Goal: Task Accomplishment & Management: Use online tool/utility

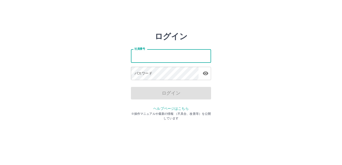
click at [161, 60] on input "社員番号" at bounding box center [171, 55] width 80 height 13
type input "*******"
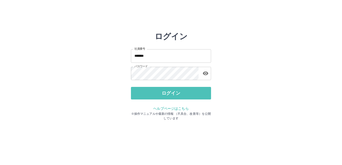
click at [169, 92] on button "ログイン" at bounding box center [171, 93] width 80 height 13
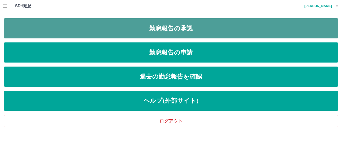
click at [177, 34] on link "勤怠報告の承認" at bounding box center [171, 28] width 334 height 20
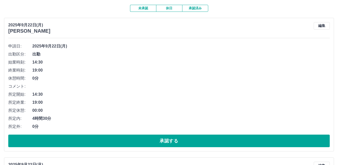
scroll to position [50, 0]
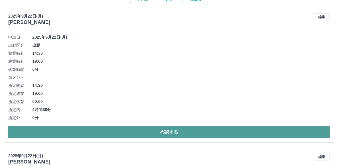
click at [170, 133] on button "承認する" at bounding box center [169, 132] width 322 height 13
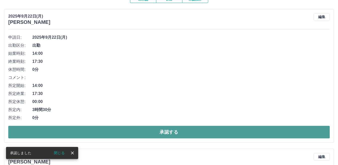
click at [165, 133] on button "承認する" at bounding box center [169, 132] width 322 height 13
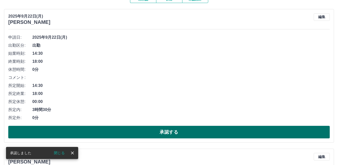
click at [161, 133] on button "承認する" at bounding box center [169, 132] width 322 height 13
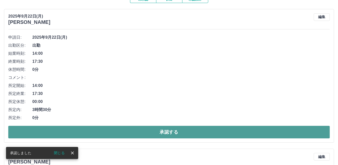
click at [160, 130] on button "承認する" at bounding box center [169, 132] width 322 height 13
click at [161, 131] on button "承認する" at bounding box center [169, 132] width 322 height 13
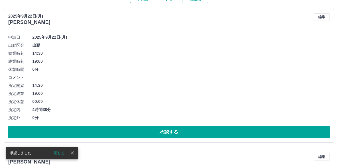
click at [161, 131] on button "承認する" at bounding box center [169, 132] width 322 height 13
click at [160, 131] on button "承認する" at bounding box center [169, 132] width 322 height 13
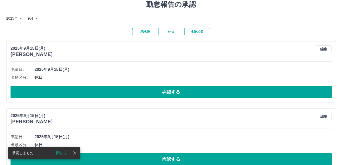
scroll to position [0, 0]
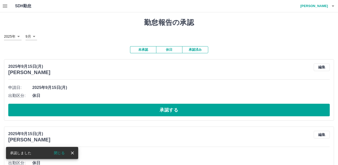
click at [333, 6] on icon "button" at bounding box center [333, 6] width 3 height 1
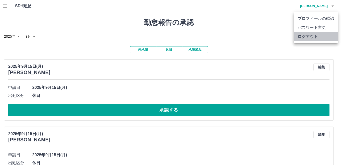
click at [315, 36] on li "ログアウト" at bounding box center [316, 36] width 44 height 9
